Goal: Find specific page/section: Find specific page/section

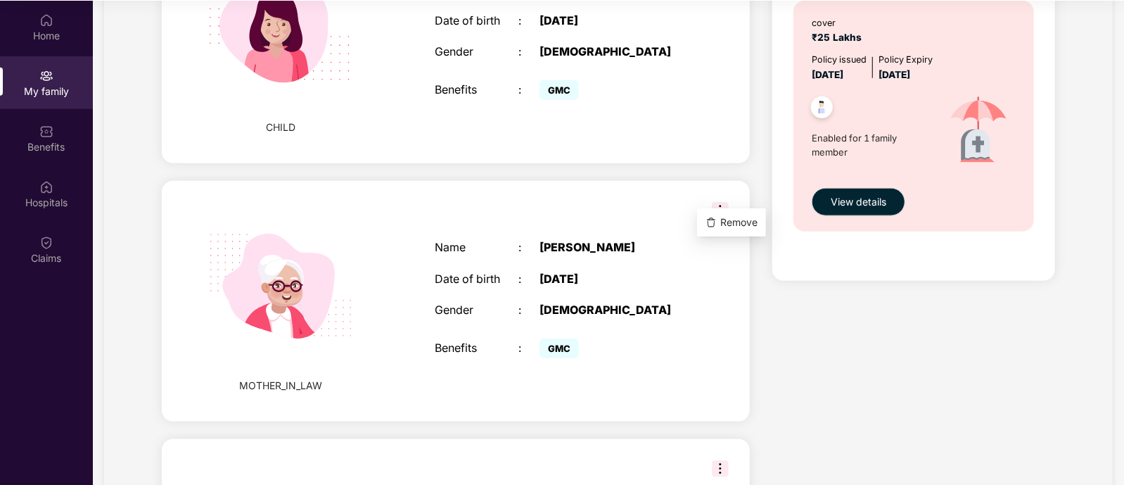
scroll to position [1157, 0]
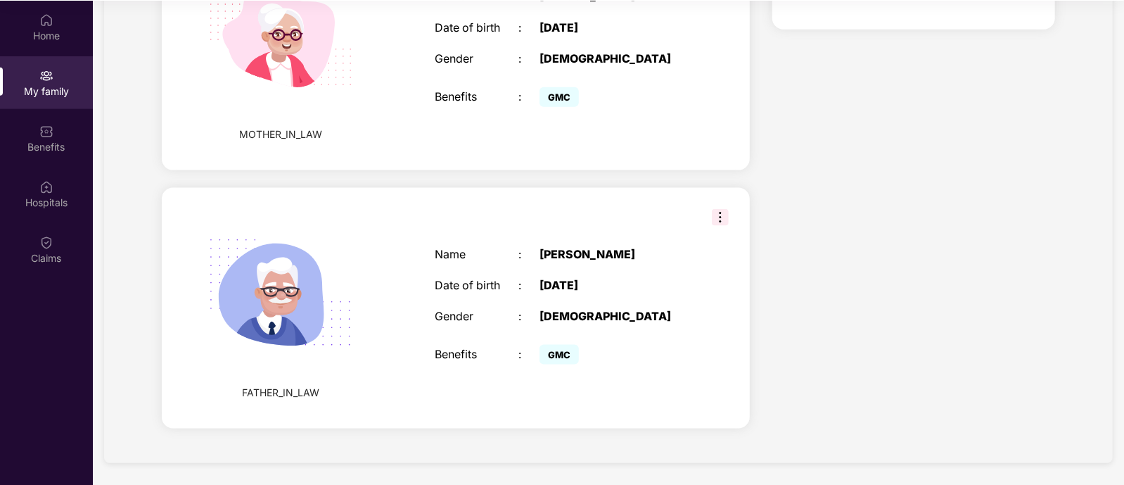
click at [293, 132] on span "MOTHER_IN_LAW" at bounding box center [280, 134] width 83 height 15
click at [296, 73] on img at bounding box center [280, 35] width 183 height 183
click at [327, 21] on img at bounding box center [280, 35] width 183 height 183
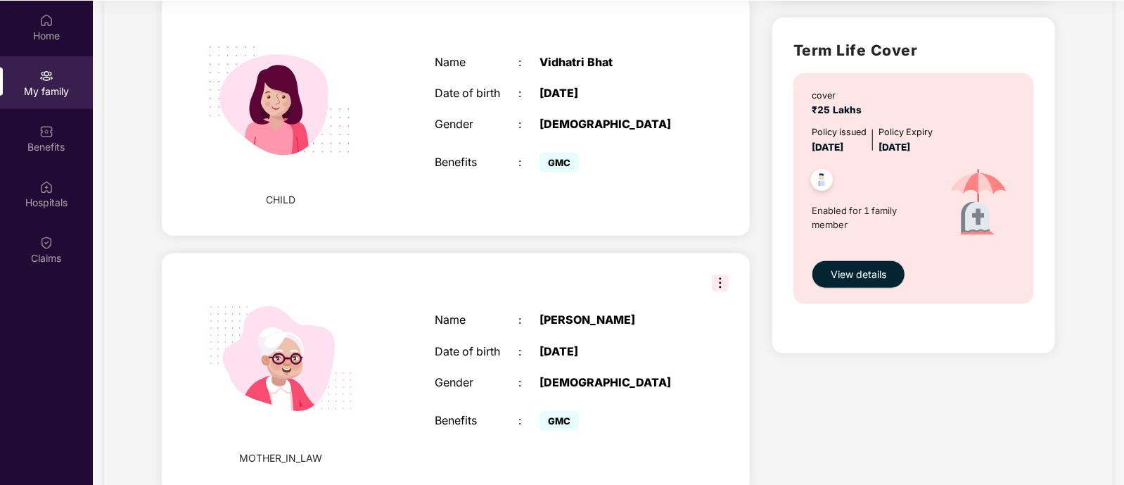
scroll to position [781, 0]
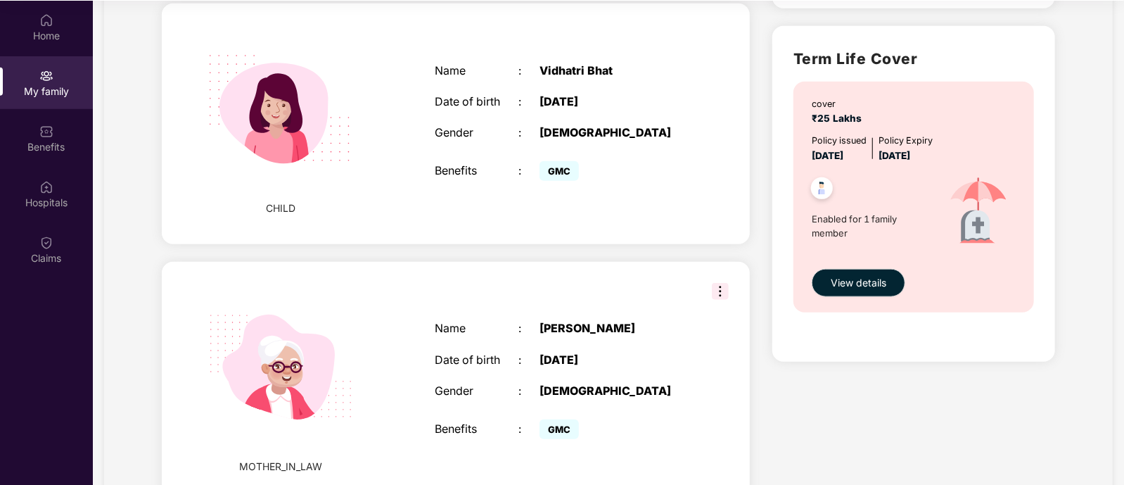
click at [326, 156] on img at bounding box center [280, 109] width 183 height 183
click at [511, 156] on div "Name : [PERSON_NAME] Date of birth : [DEMOGRAPHIC_DATA] Gender : [DEMOGRAPHIC_D…" at bounding box center [561, 123] width 280 height 155
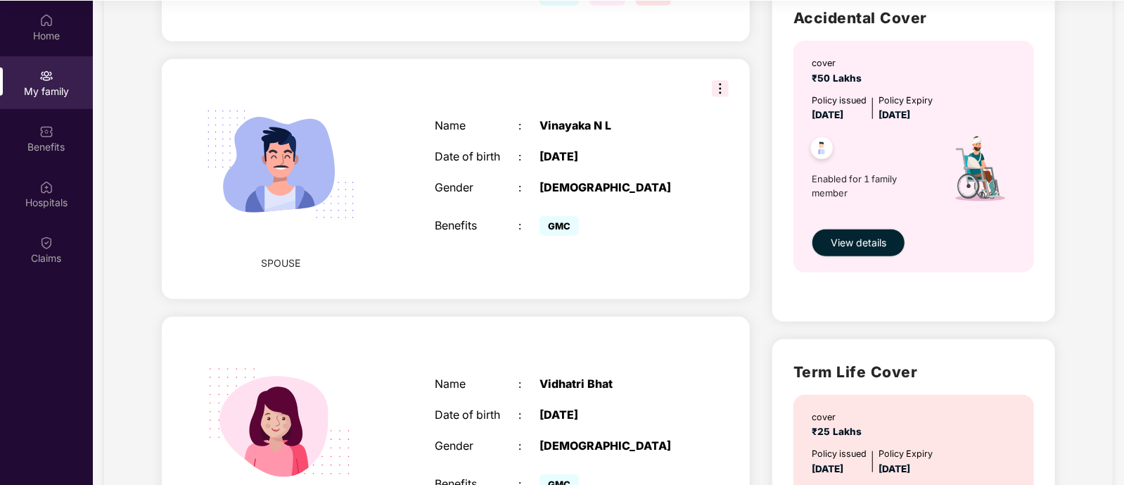
scroll to position [447, 0]
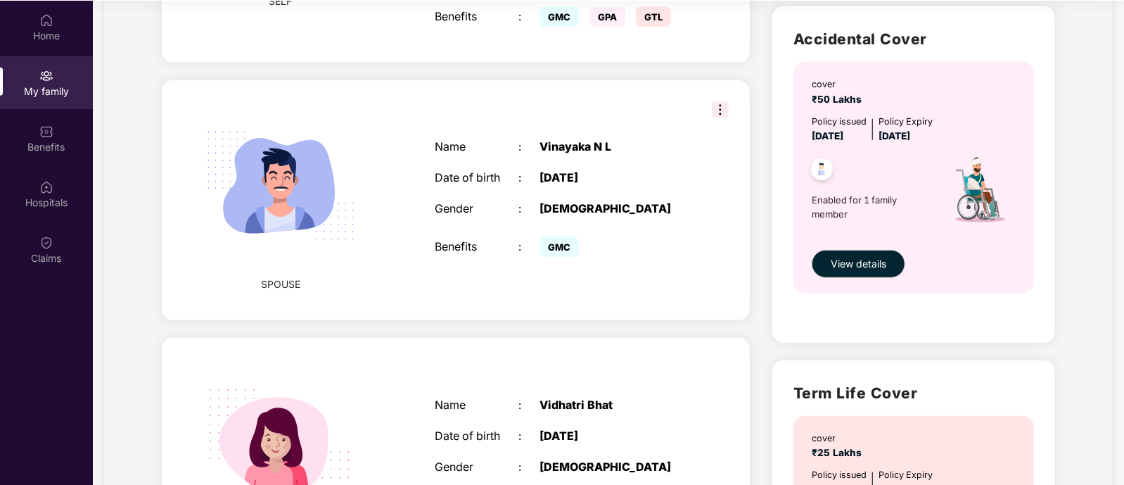
click at [299, 196] on img at bounding box center [280, 185] width 183 height 183
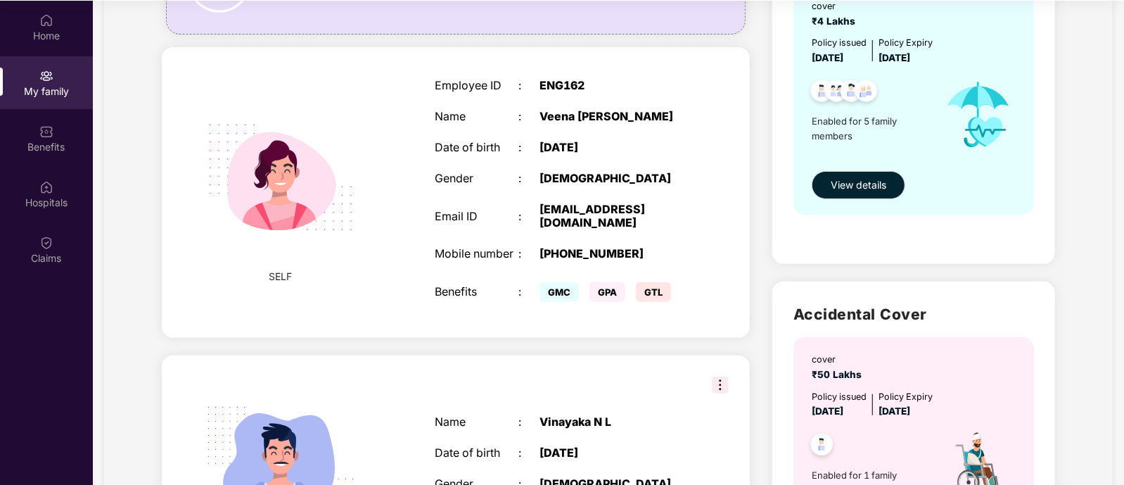
scroll to position [170, 0]
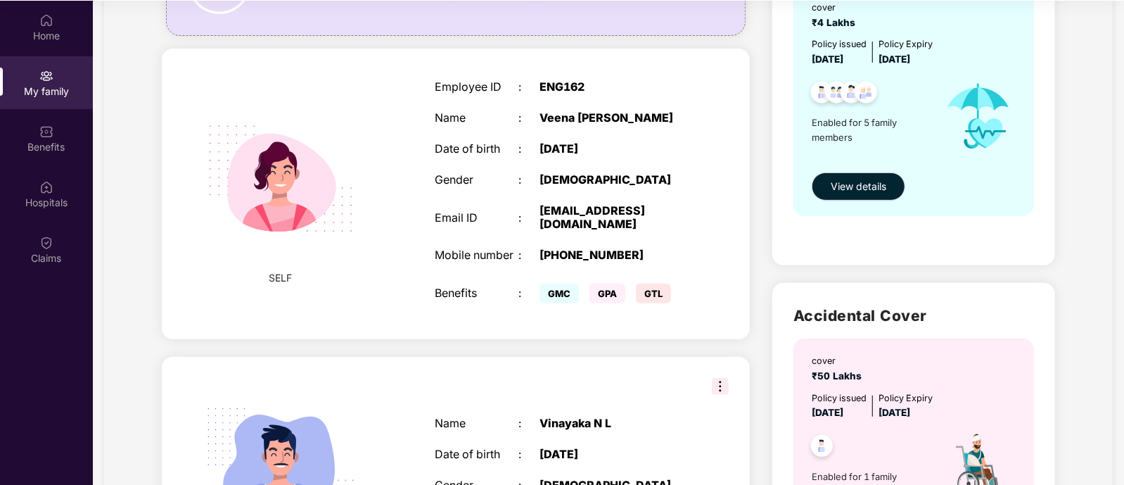
click at [305, 140] on img at bounding box center [280, 178] width 183 height 183
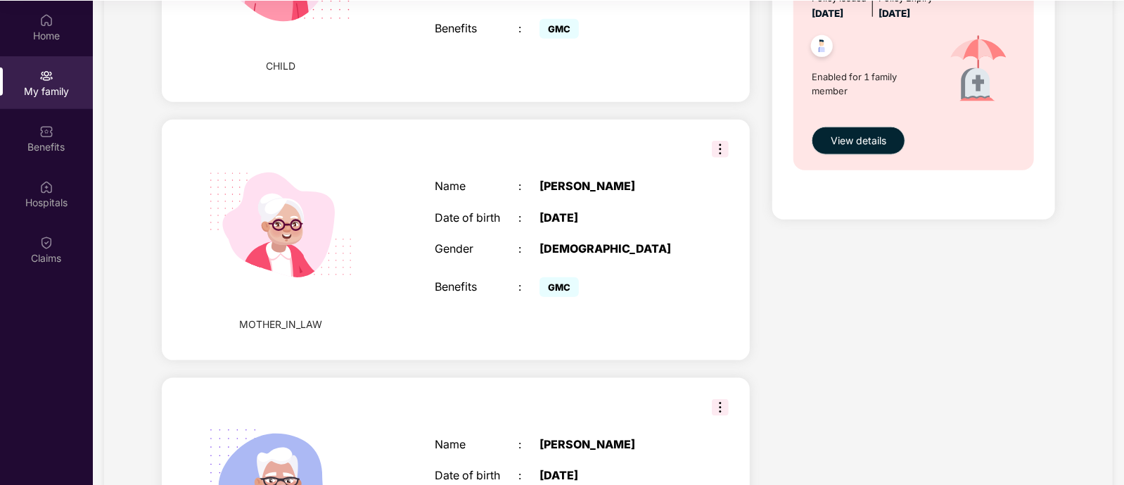
scroll to position [1157, 0]
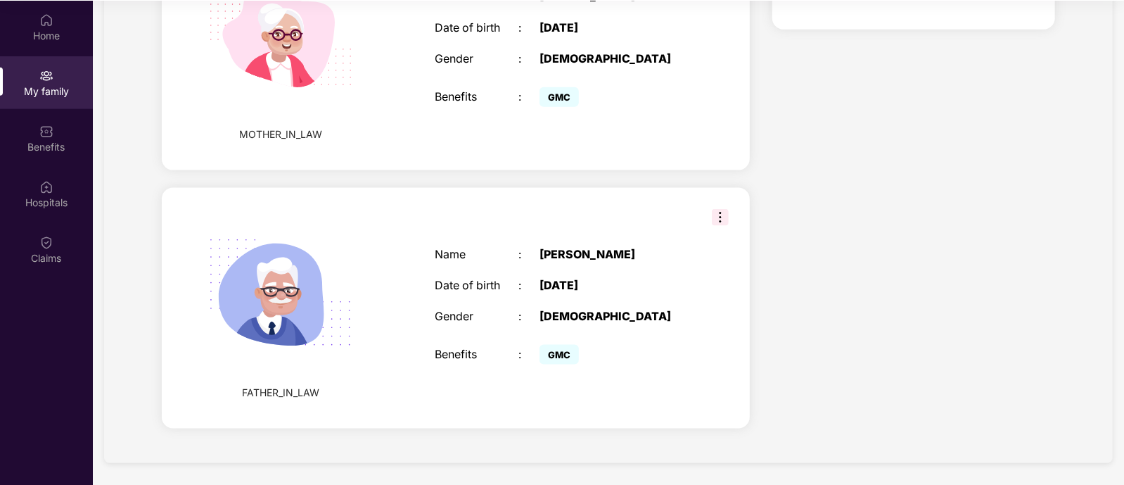
click at [308, 314] on img at bounding box center [280, 293] width 183 height 183
